Goal: Transaction & Acquisition: Purchase product/service

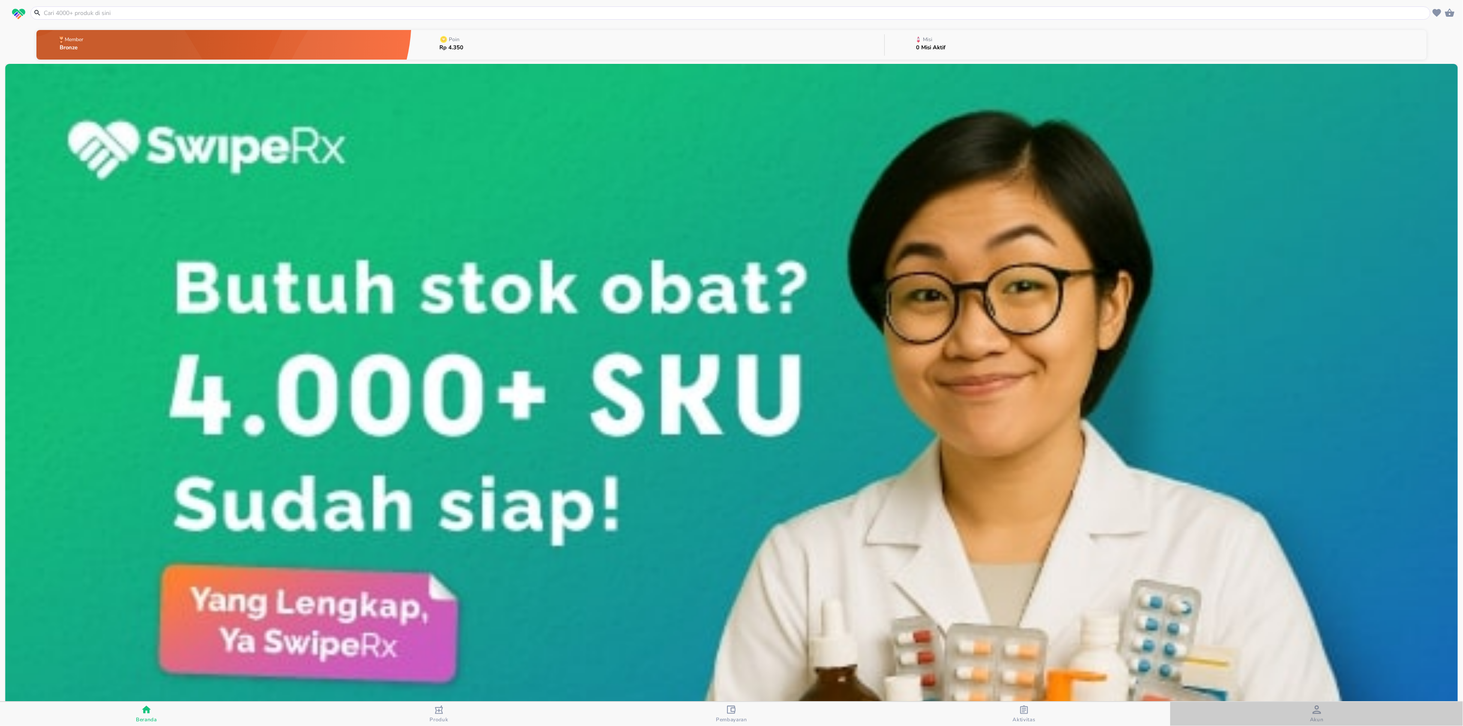
click at [1316, 707] on icon "button" at bounding box center [1317, 710] width 9 height 9
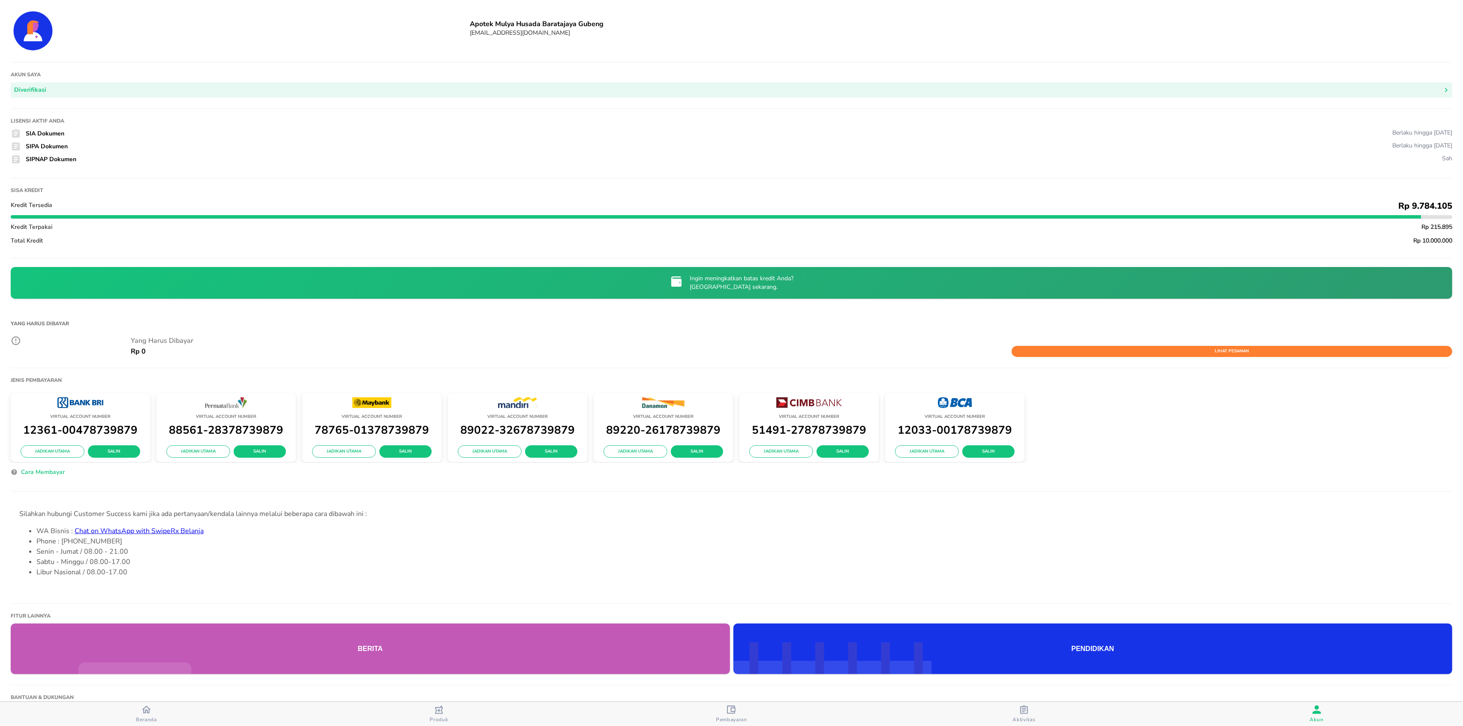
click at [148, 716] on div "button" at bounding box center [146, 710] width 9 height 11
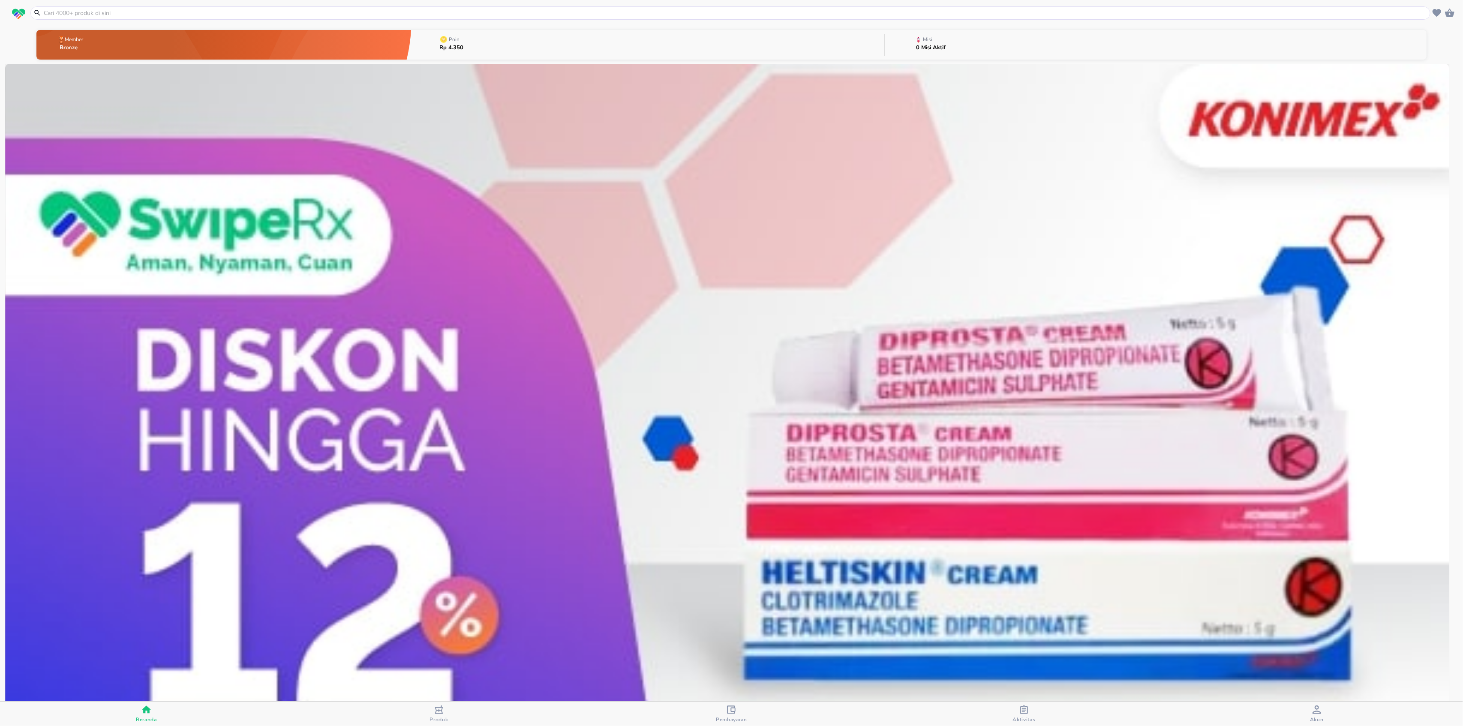
click at [388, 9] on input "text" at bounding box center [736, 13] width 1386 height 9
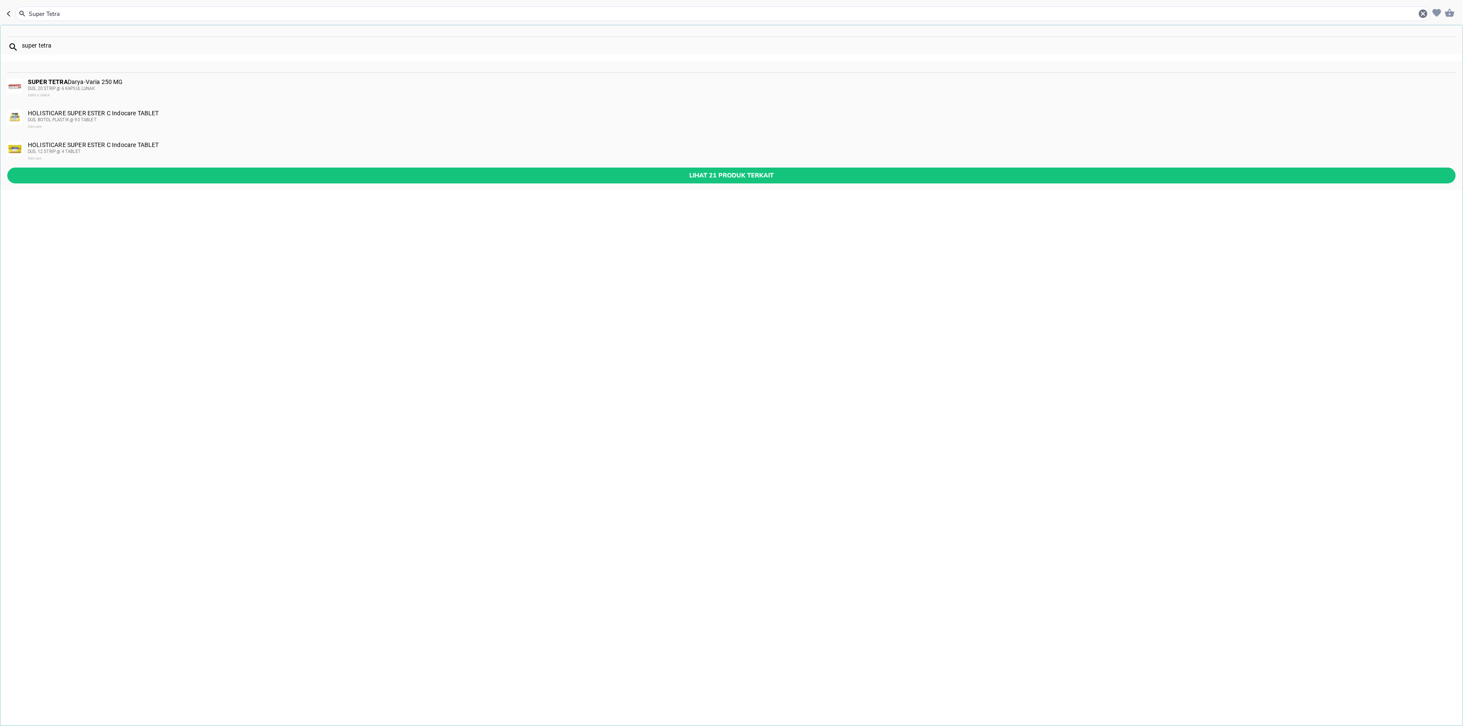
type input "Super Tetra"
click at [36, 81] on b "SUPER TETRA" at bounding box center [48, 81] width 40 height 7
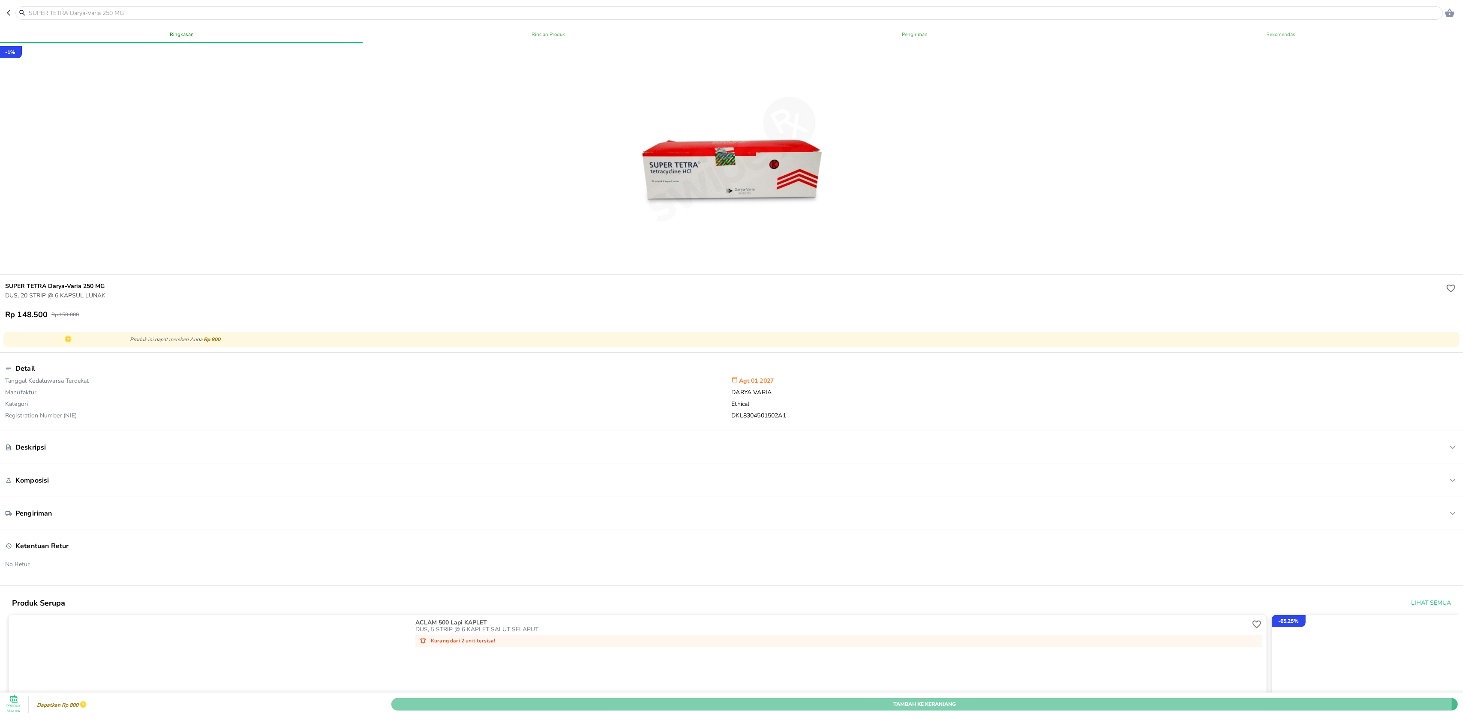
click at [737, 700] on span "Tambah Ke Keranjang" at bounding box center [925, 704] width 1054 height 9
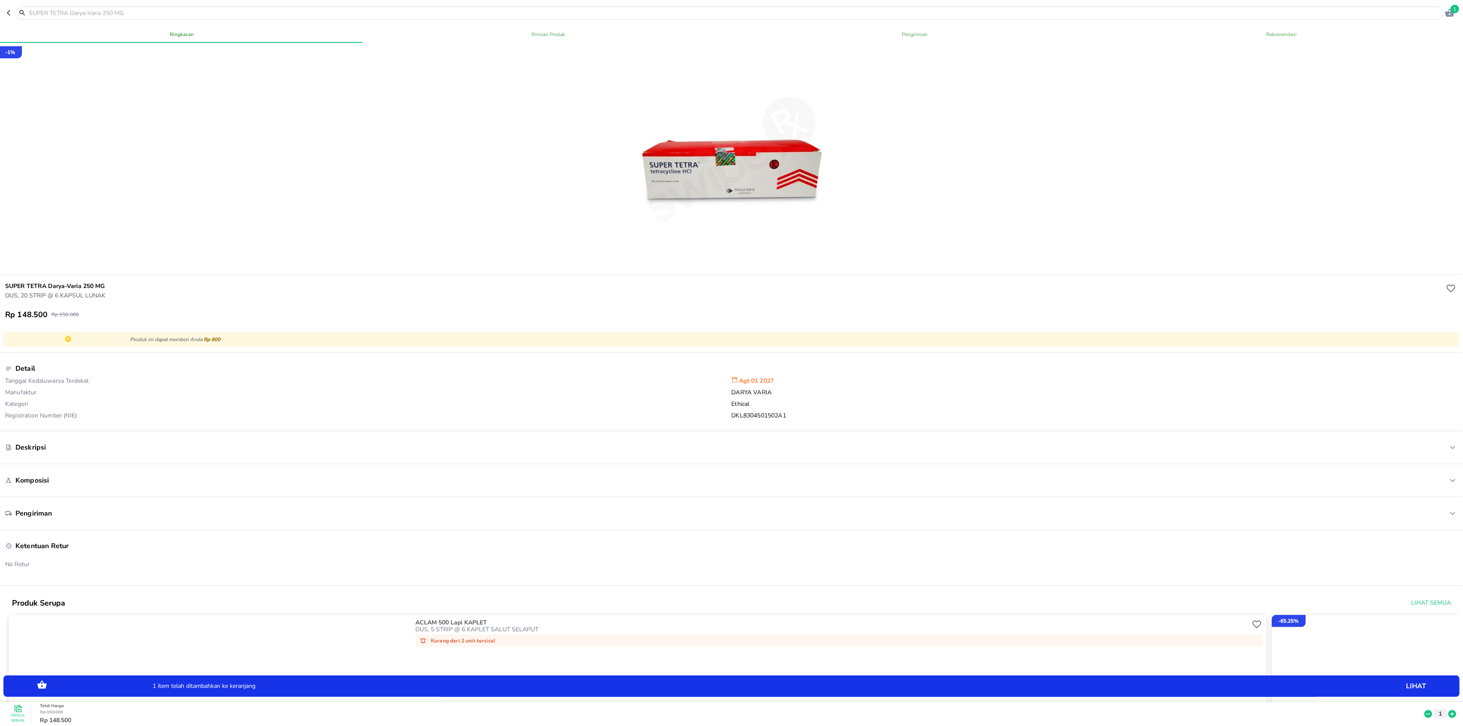
click at [1310, 680] on div "1 item telah ditambahkan ke keranjang lihat" at bounding box center [732, 686] width 1448 height 13
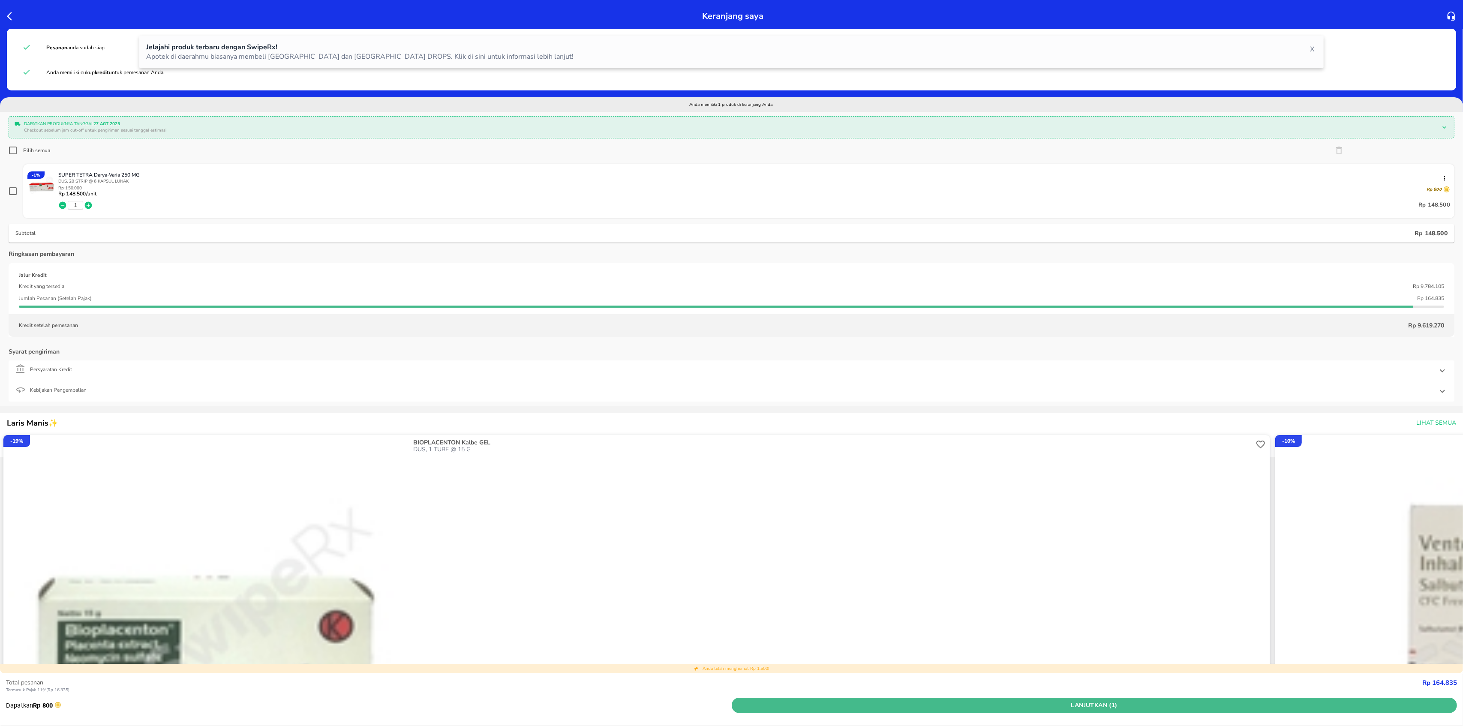
click at [971, 701] on span "Lanjutkan (1)" at bounding box center [1094, 706] width 719 height 11
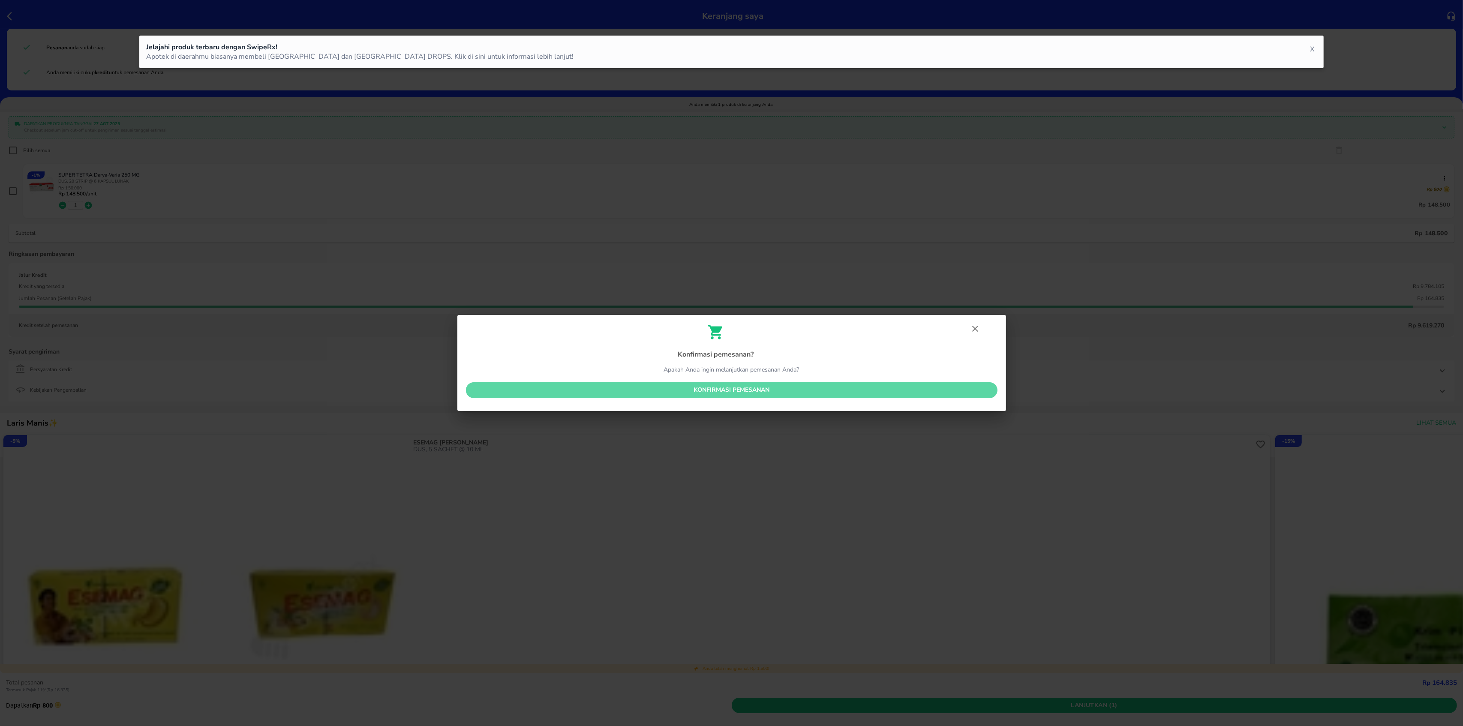
click at [669, 395] on span "Konfirmasi pemesanan" at bounding box center [732, 390] width 518 height 11
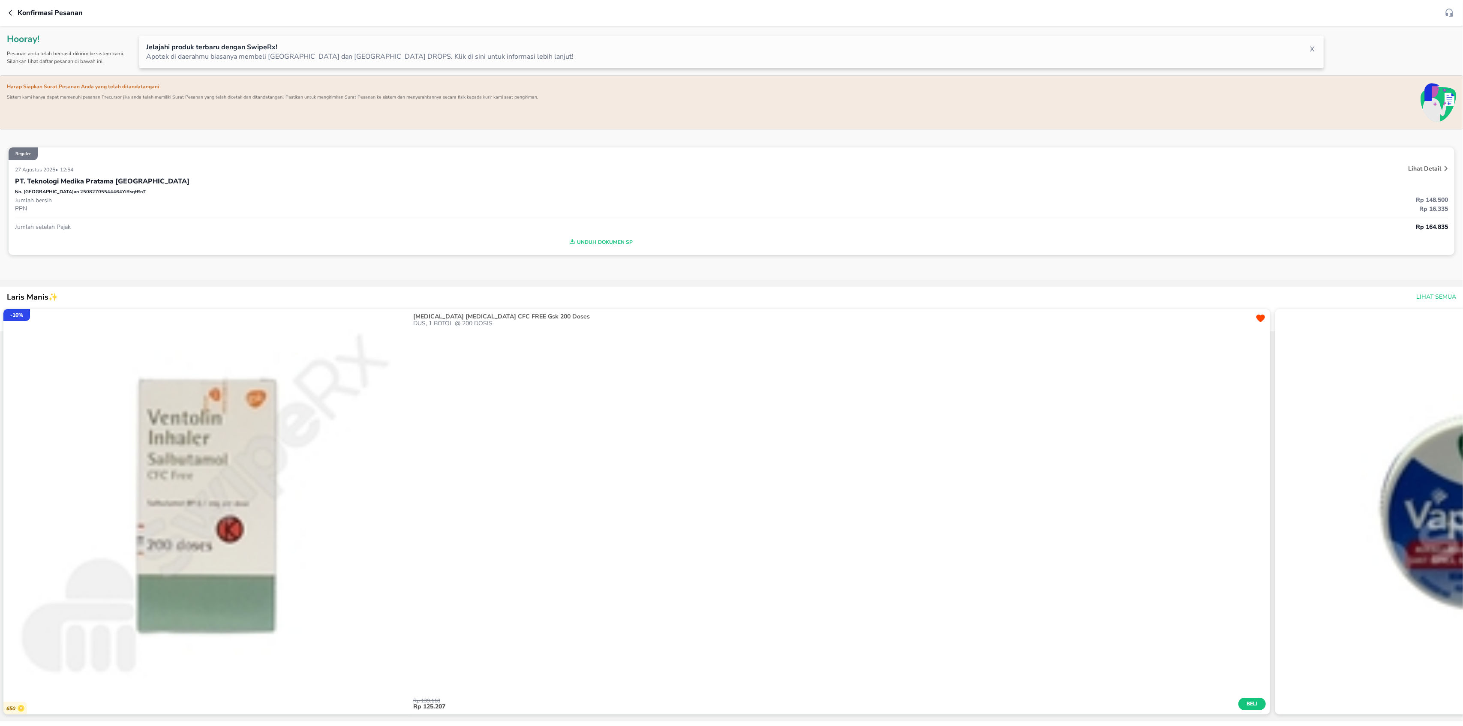
click at [81, 186] on p "PT. Teknologi Medika Pratama [GEOGRAPHIC_DATA]" at bounding box center [102, 181] width 175 height 10
click at [81, 192] on p "No. Pesanan 25082705544464YiRsqtRnT" at bounding box center [80, 192] width 131 height 7
copy p "25082705544464YiRsqtRnT"
